Goal: Task Accomplishment & Management: Manage account settings

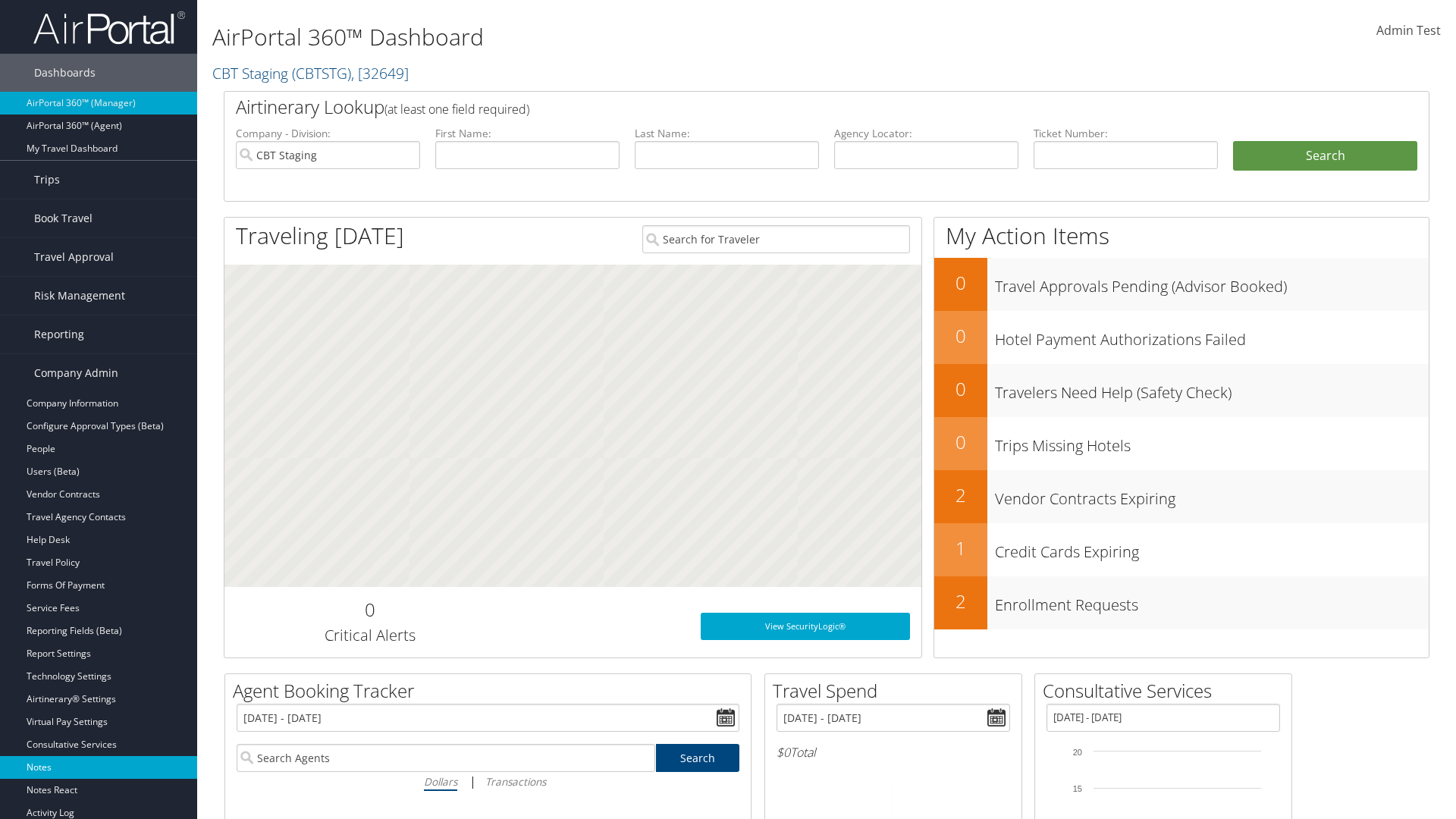
click at [99, 767] on link "Notes" at bounding box center [99, 767] width 197 height 22
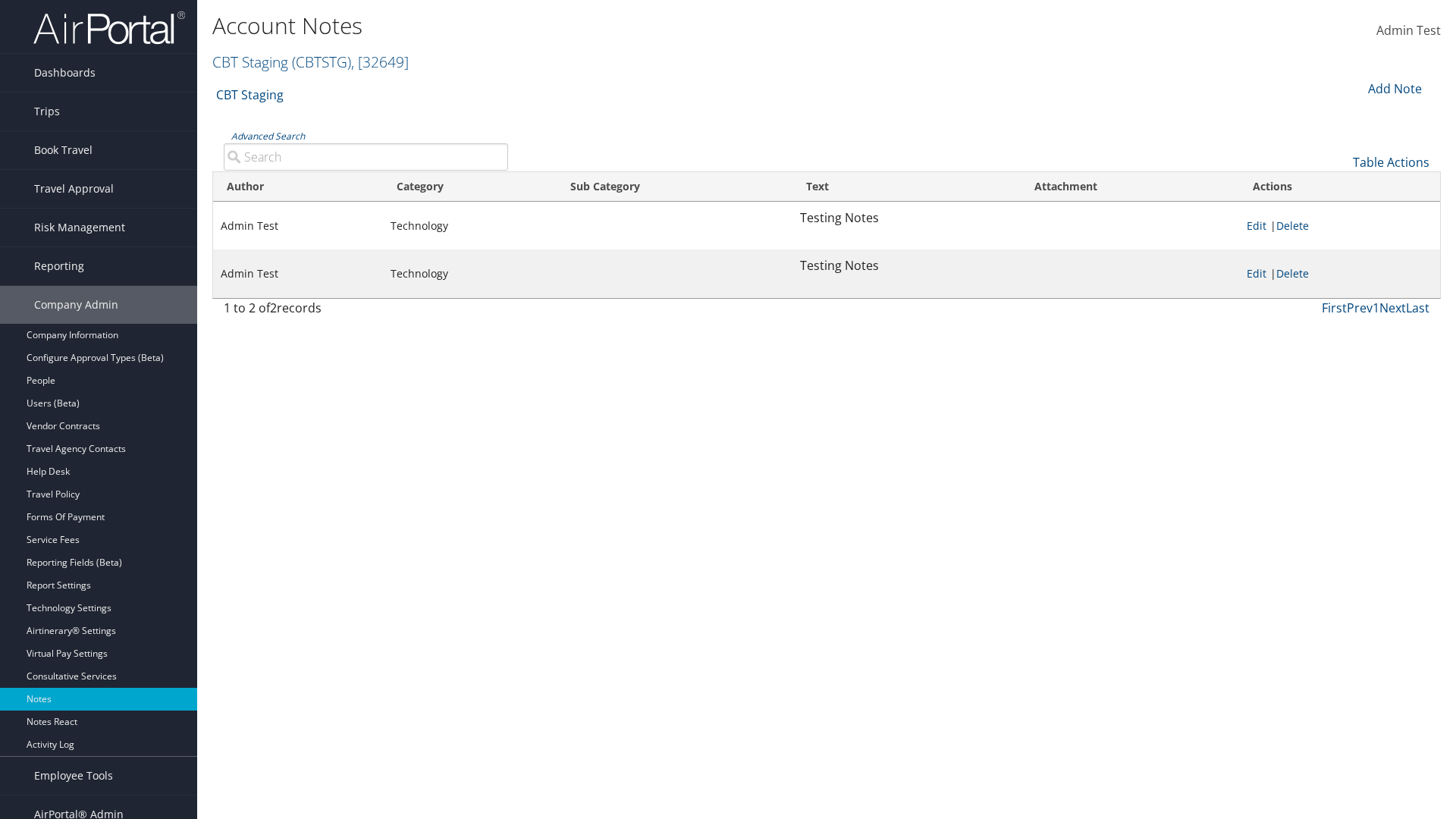
click at [1393, 88] on div "Add Note" at bounding box center [1393, 89] width 72 height 19
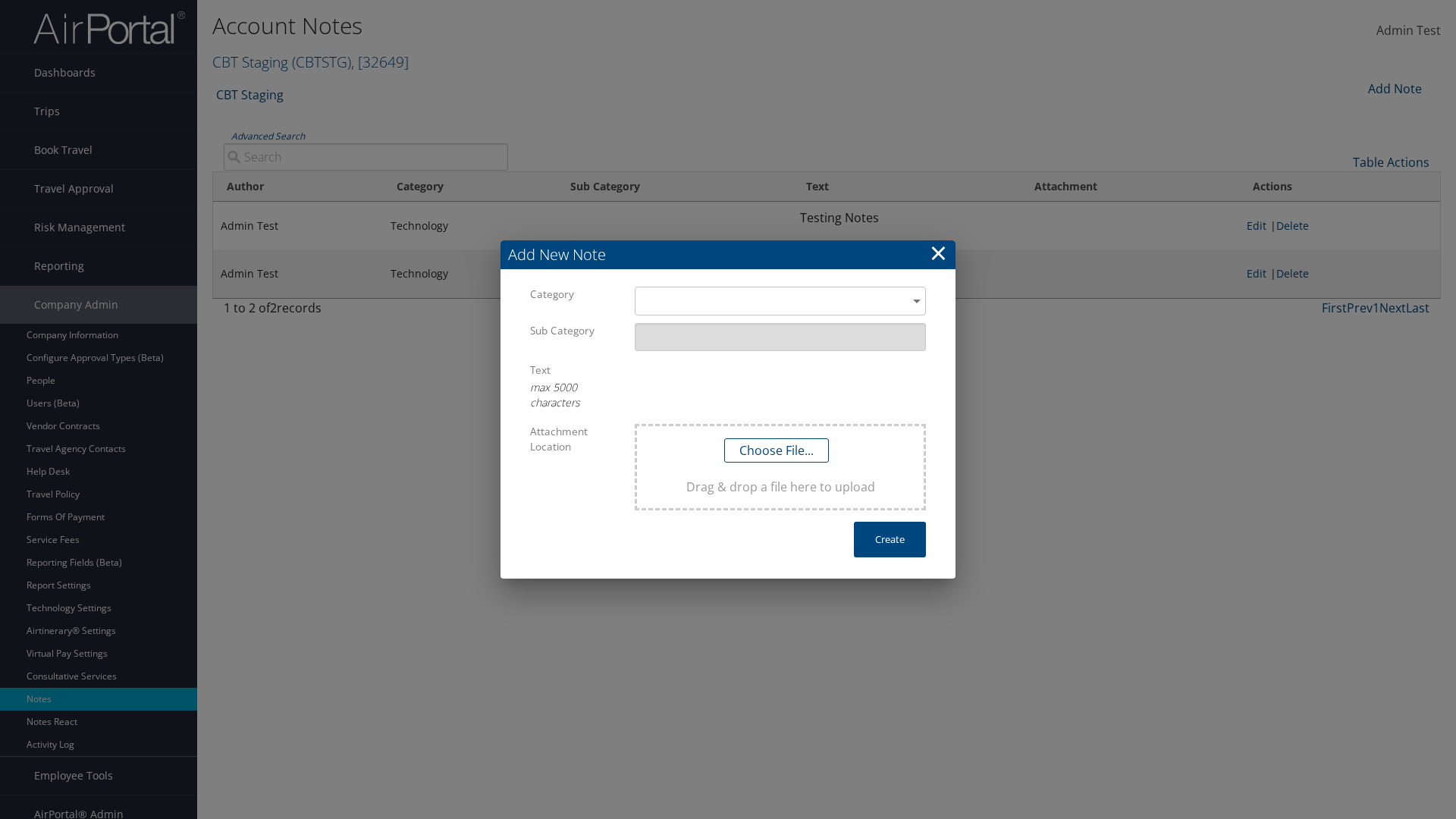
click at [728, 255] on h3 "Add New Note" at bounding box center [727, 255] width 455 height 29
click at [780, 301] on div "​" at bounding box center [780, 300] width 291 height 28
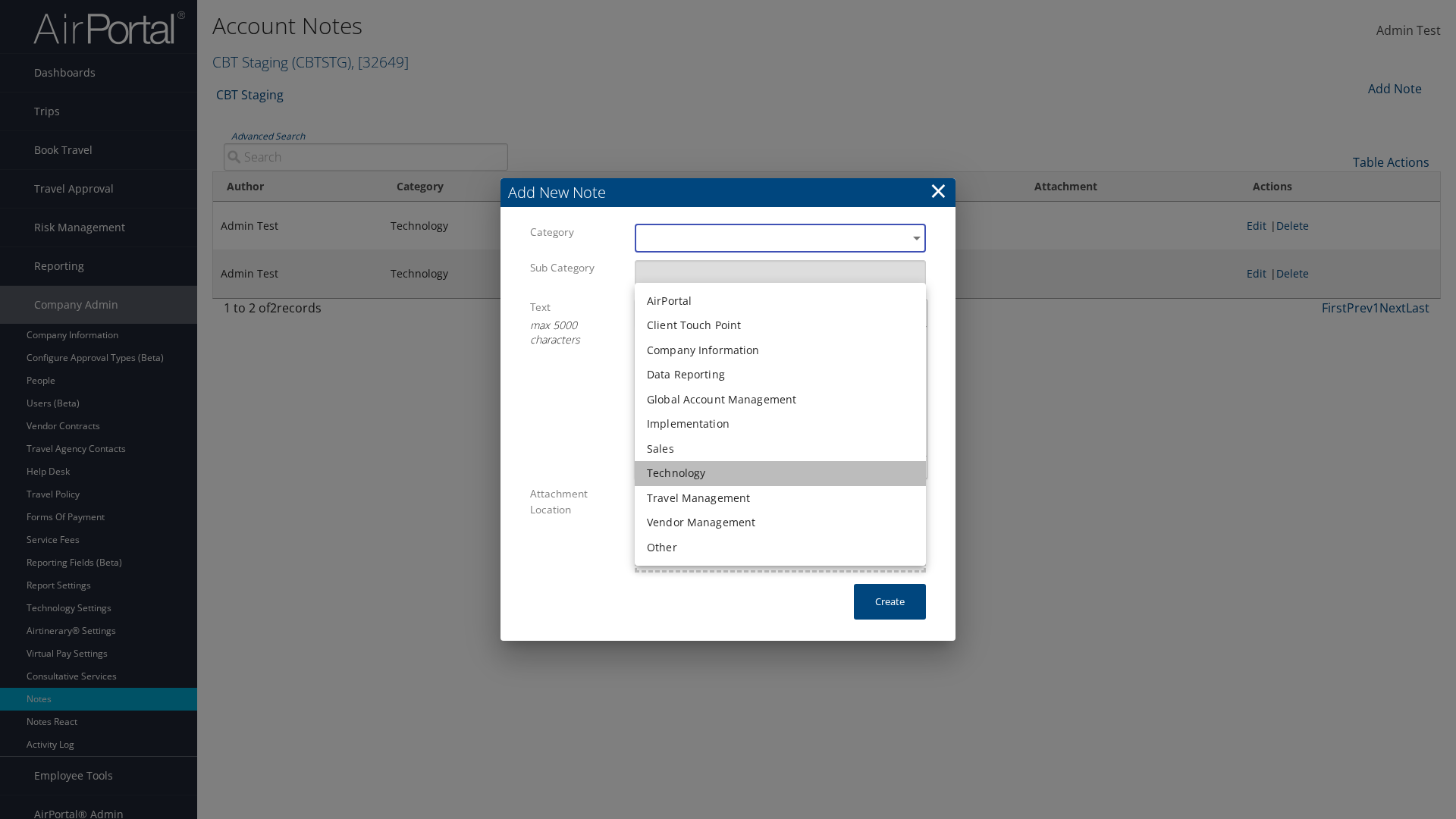
click at [780, 473] on li "Technology" at bounding box center [780, 473] width 291 height 25
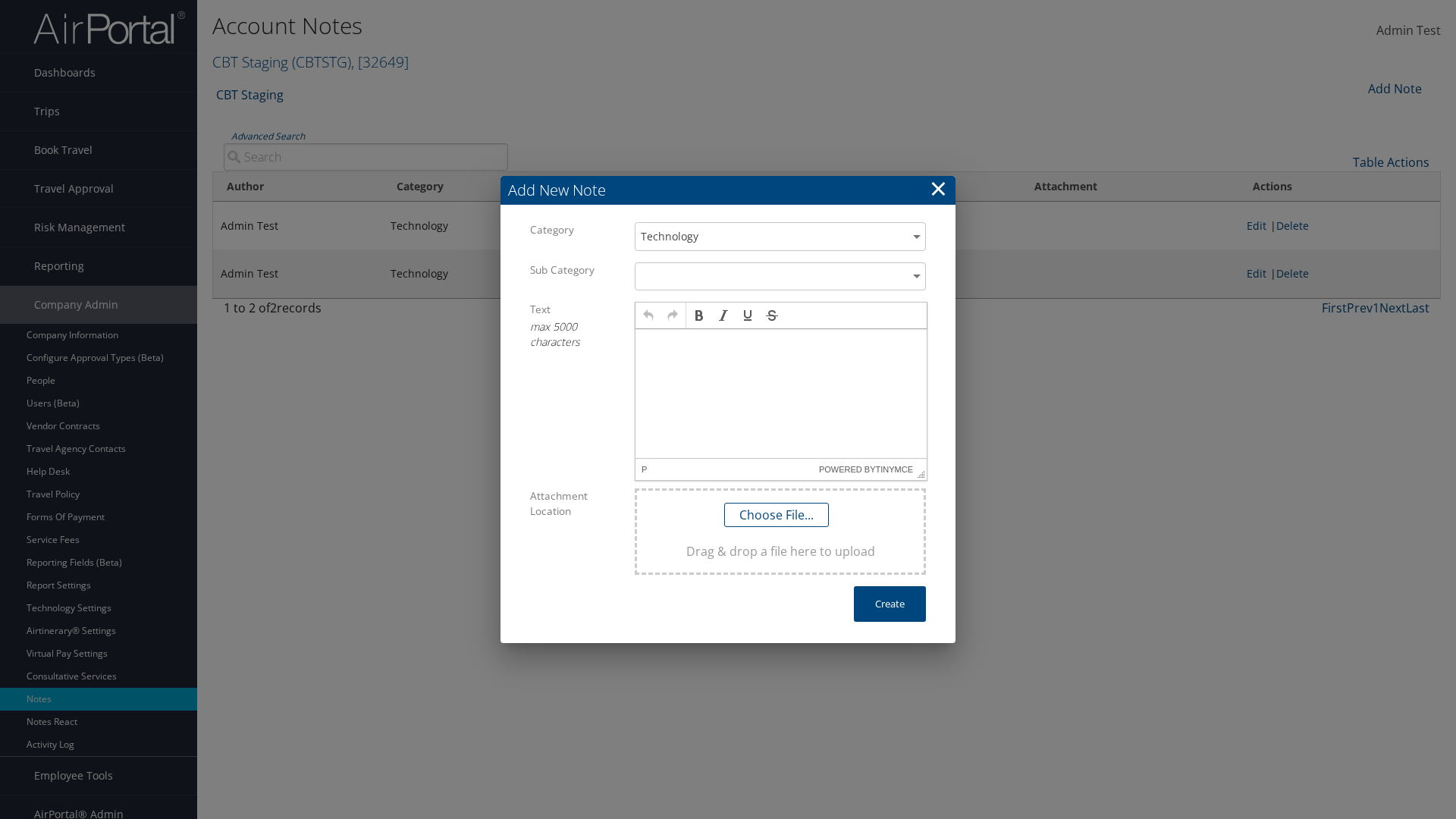
click at [781, 343] on p at bounding box center [781, 343] width 279 height 12
click at [890, 603] on button "Create" at bounding box center [889, 603] width 72 height 35
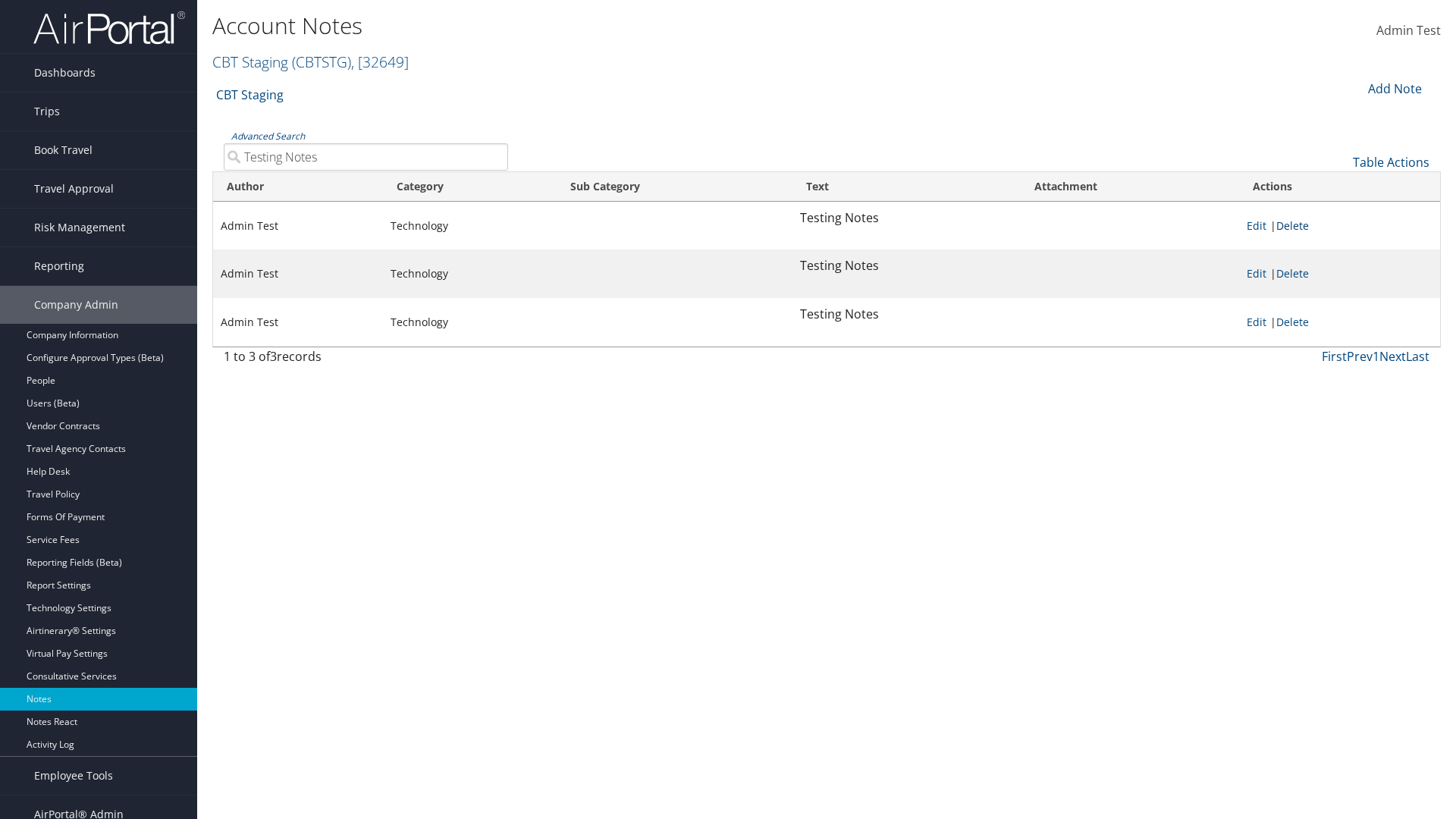
type input "Testing Notes"
click at [1295, 225] on link "Delete" at bounding box center [1291, 225] width 33 height 14
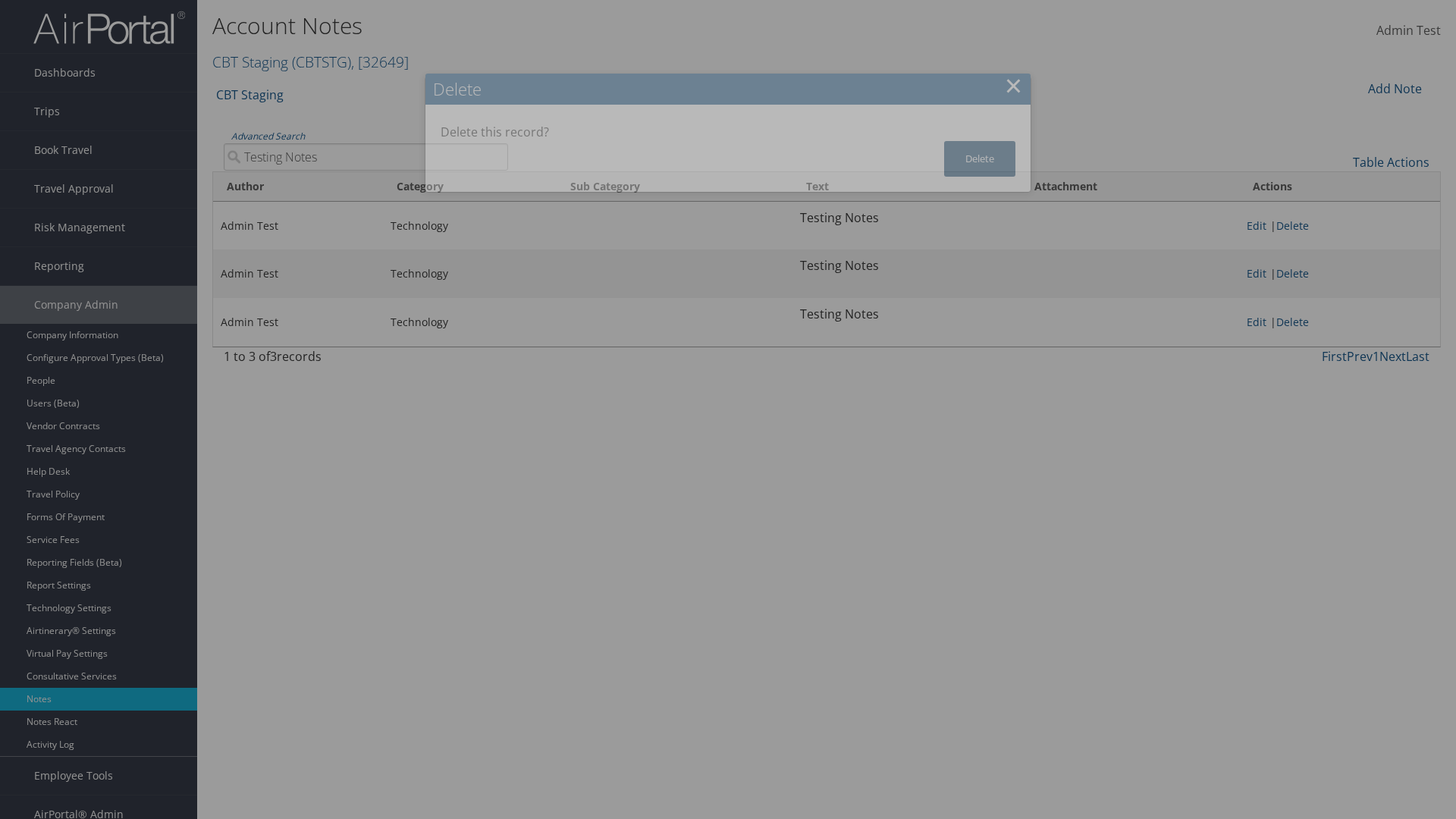
click at [980, 158] on button "Delete" at bounding box center [979, 159] width 72 height 35
